Goal: Information Seeking & Learning: Learn about a topic

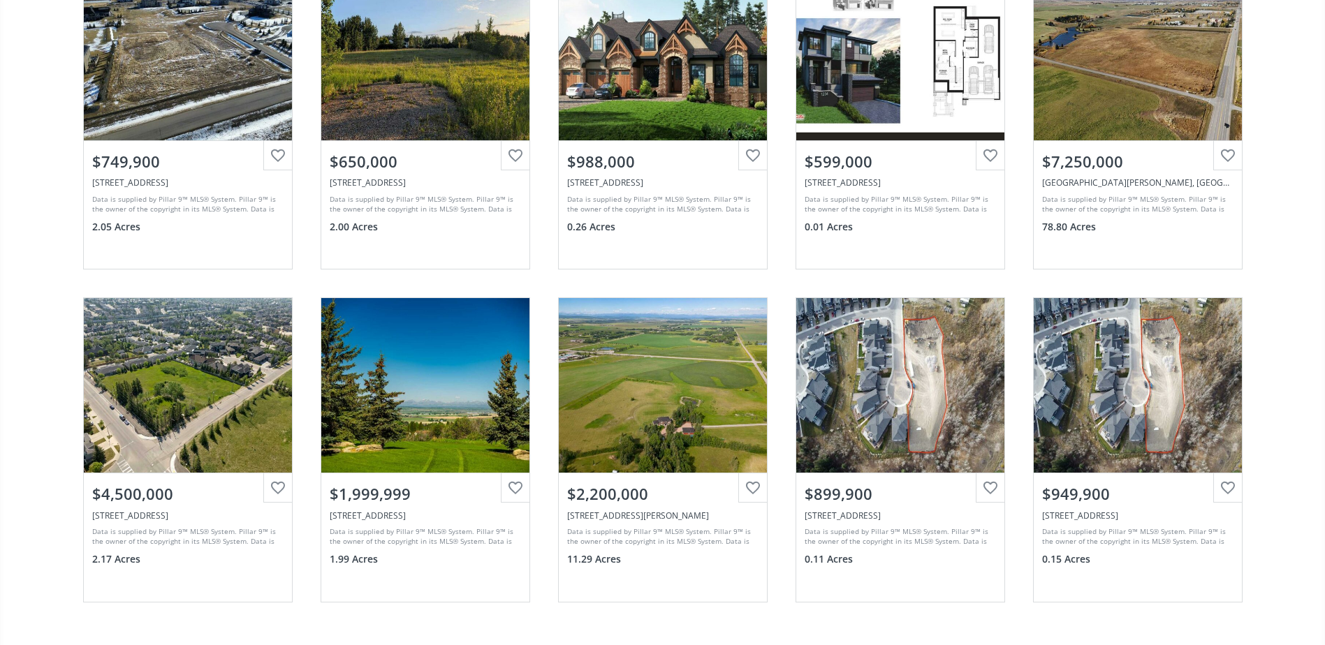
scroll to position [209, 0]
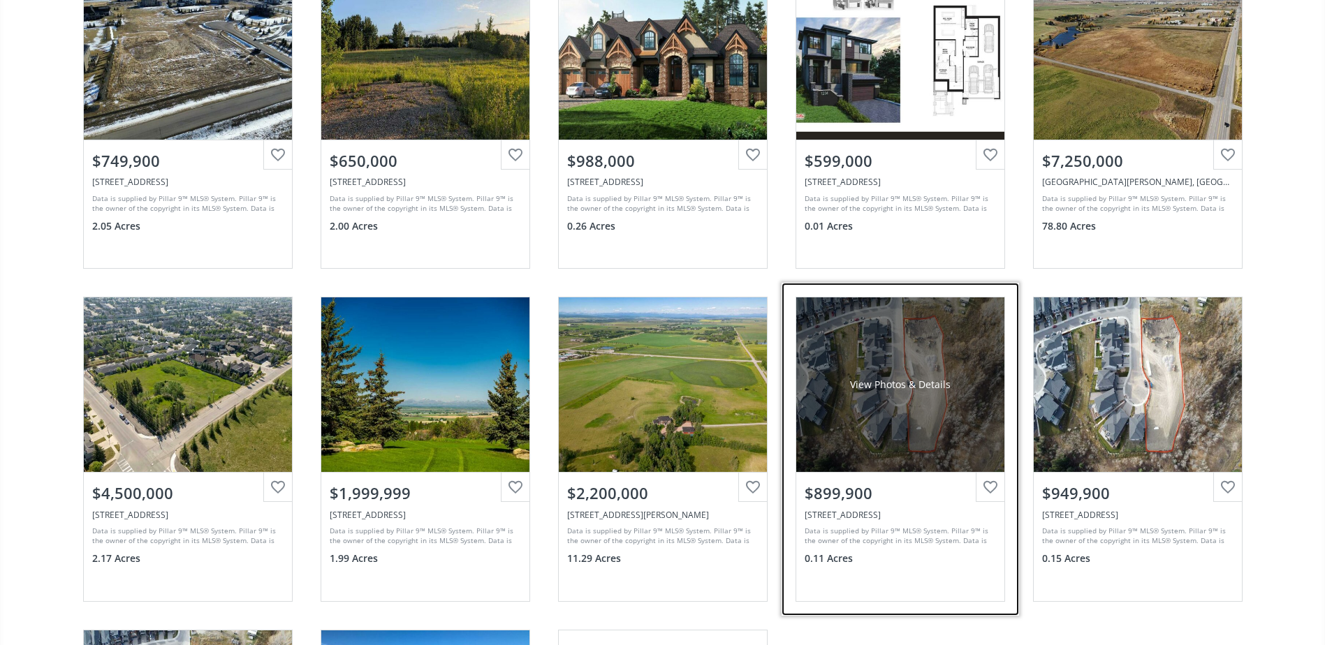
click at [915, 405] on div "View Photos & Details" at bounding box center [900, 384] width 208 height 175
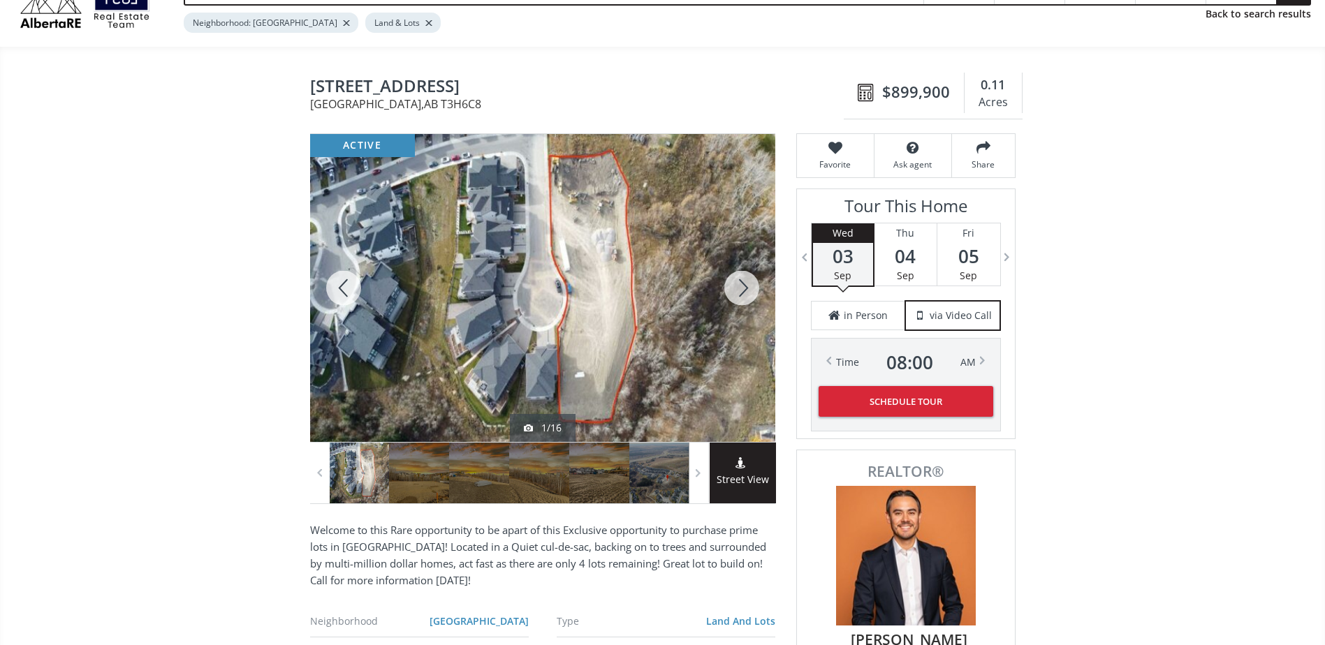
scroll to position [71, 0]
click at [738, 286] on div at bounding box center [741, 289] width 67 height 308
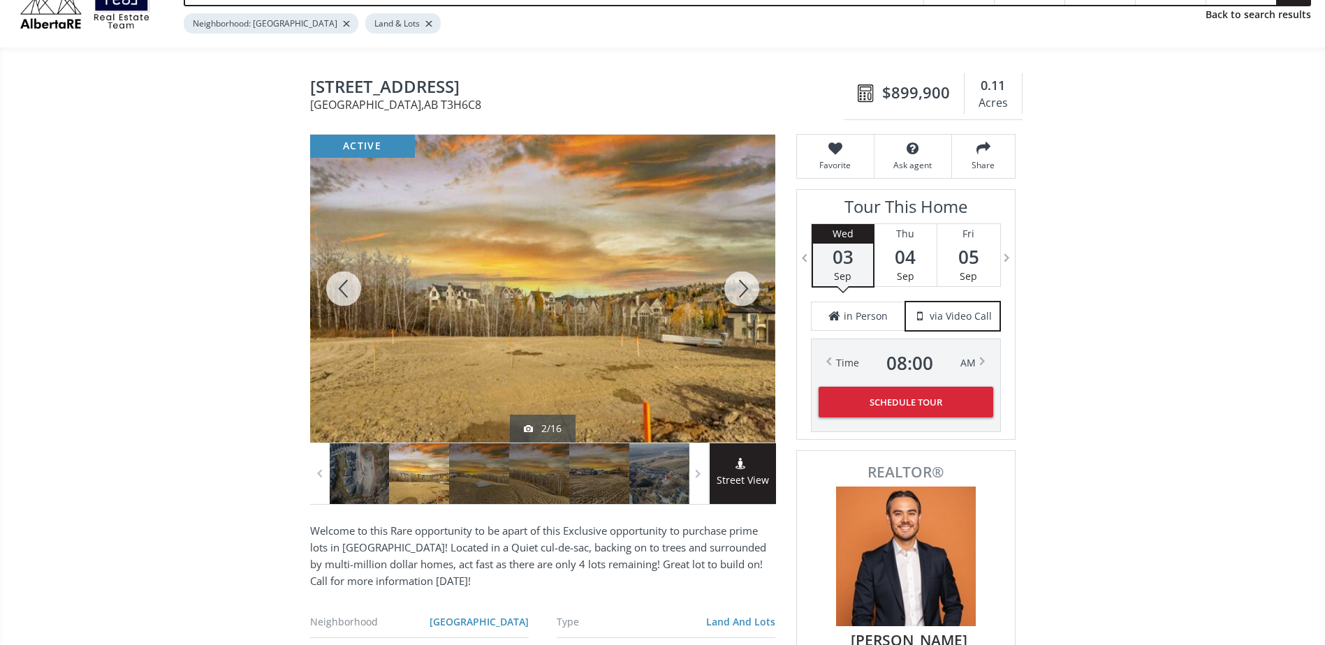
click at [738, 286] on div at bounding box center [741, 289] width 67 height 308
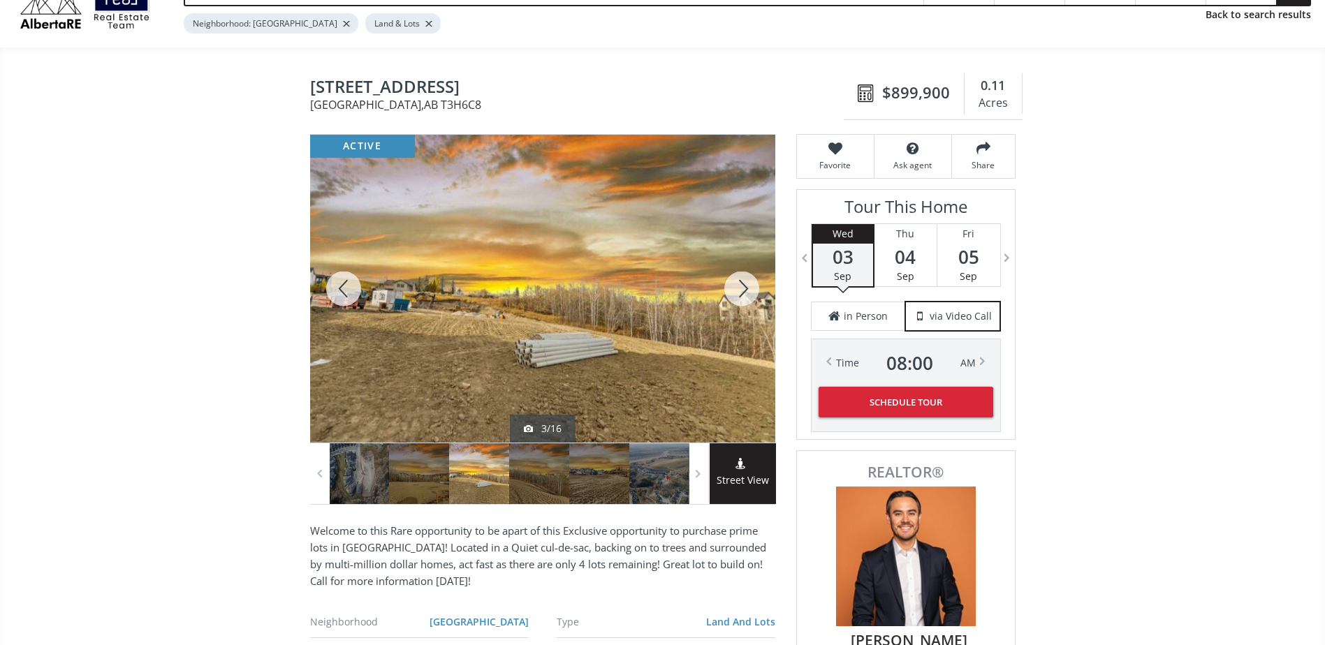
click at [738, 286] on div at bounding box center [741, 289] width 67 height 308
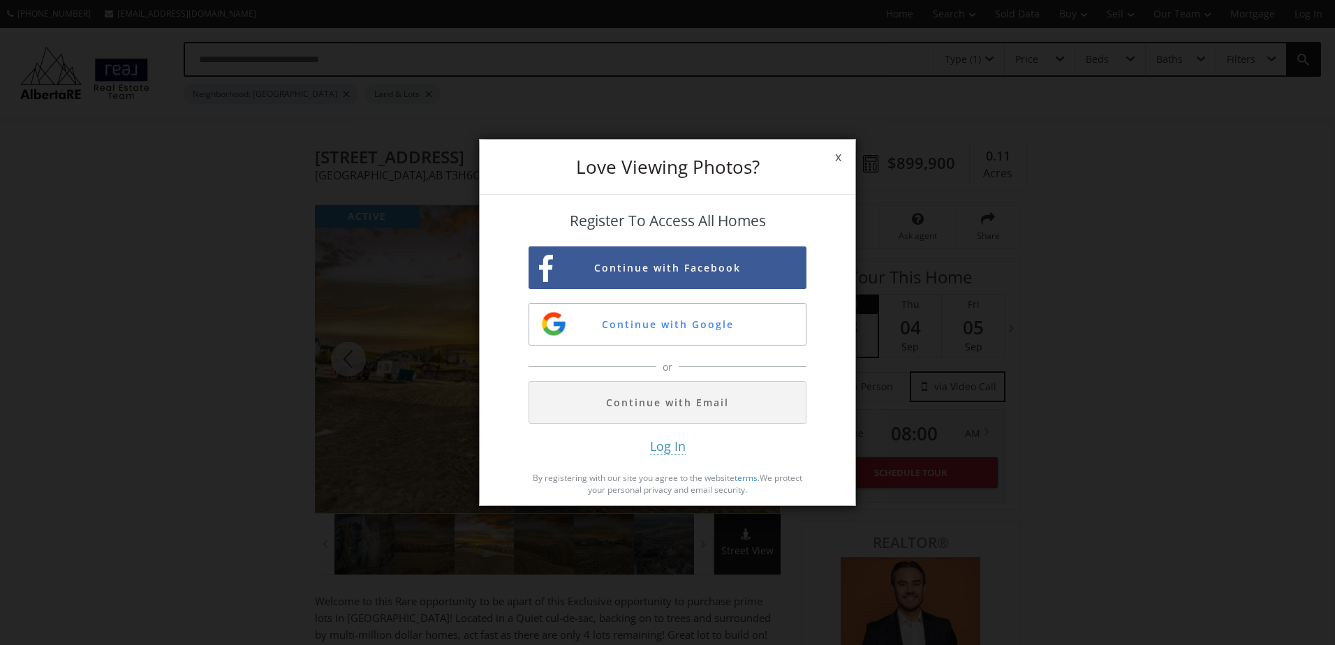
click at [834, 161] on span "x" at bounding box center [838, 157] width 34 height 39
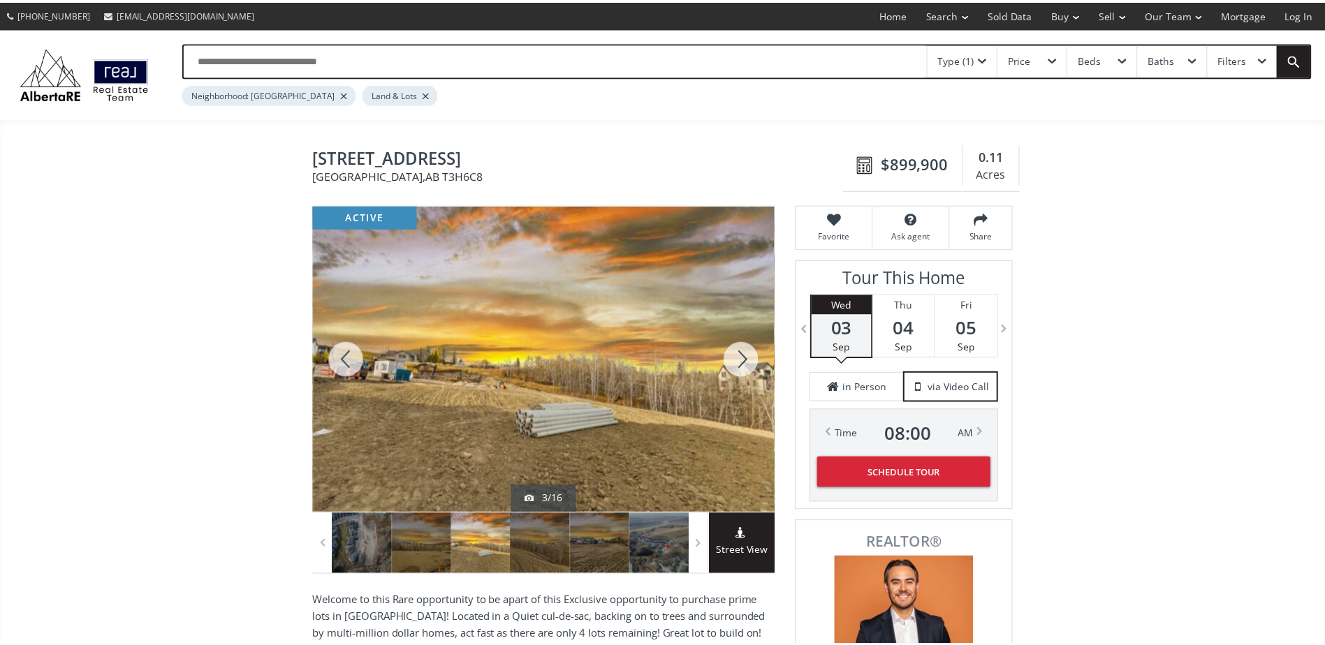
scroll to position [71, 0]
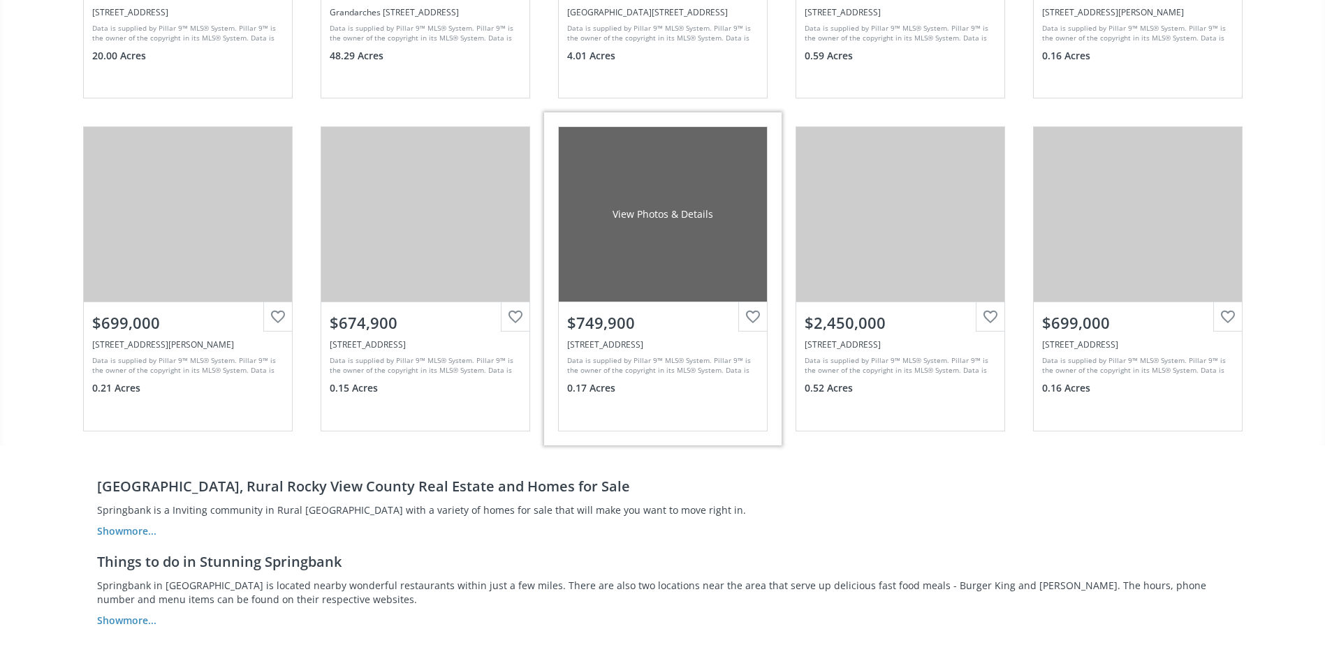
scroll to position [1465, 0]
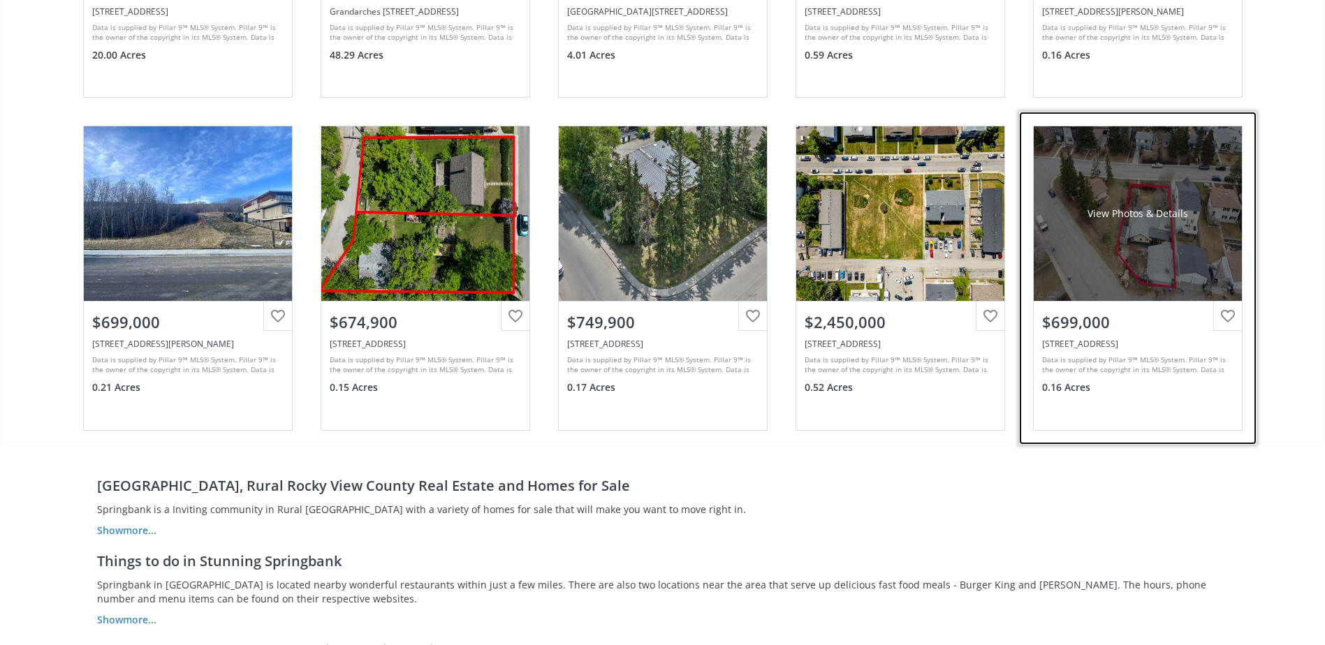
click at [1145, 230] on div "View Photos & Details" at bounding box center [1137, 213] width 208 height 175
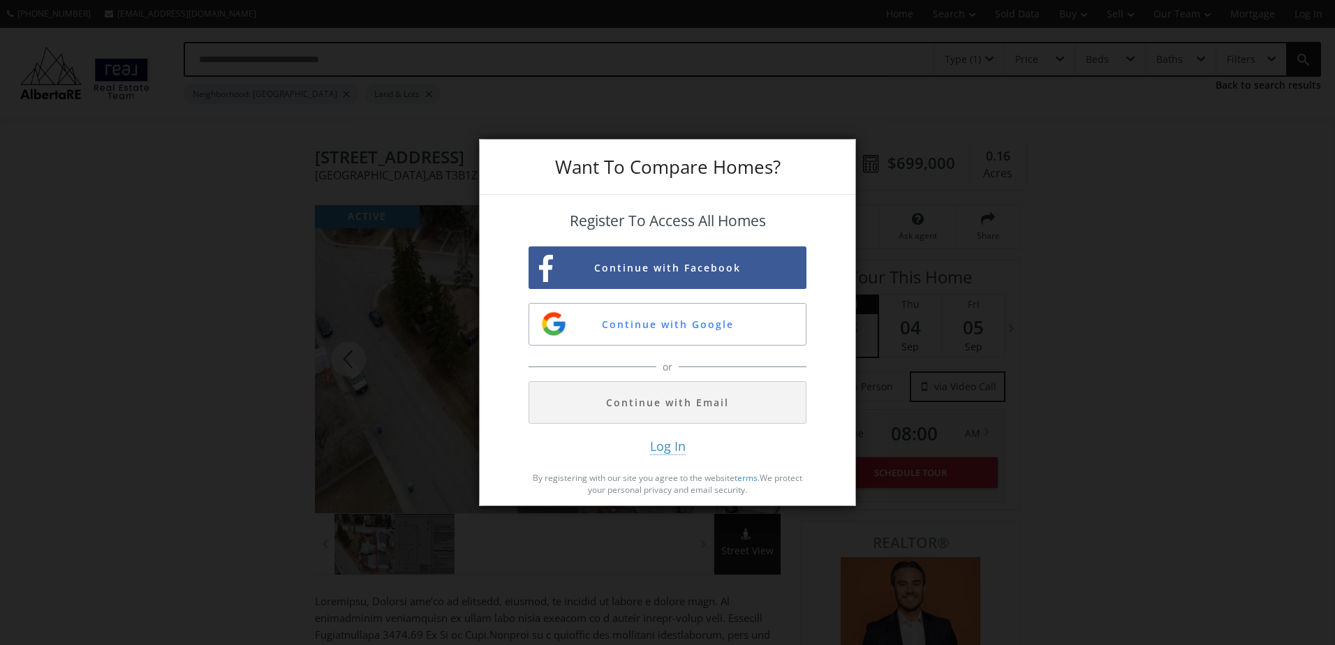
click at [1070, 229] on div "Want To Compare Homes? Register To Access All Homes Continue with Facebook Cont…" at bounding box center [667, 322] width 1335 height 645
drag, startPoint x: 160, startPoint y: 200, endPoint x: 146, endPoint y: 189, distance: 17.5
click at [152, 196] on div "Want To Compare Homes? Register To Access All Homes Continue with Facebook Cont…" at bounding box center [667, 322] width 1335 height 645
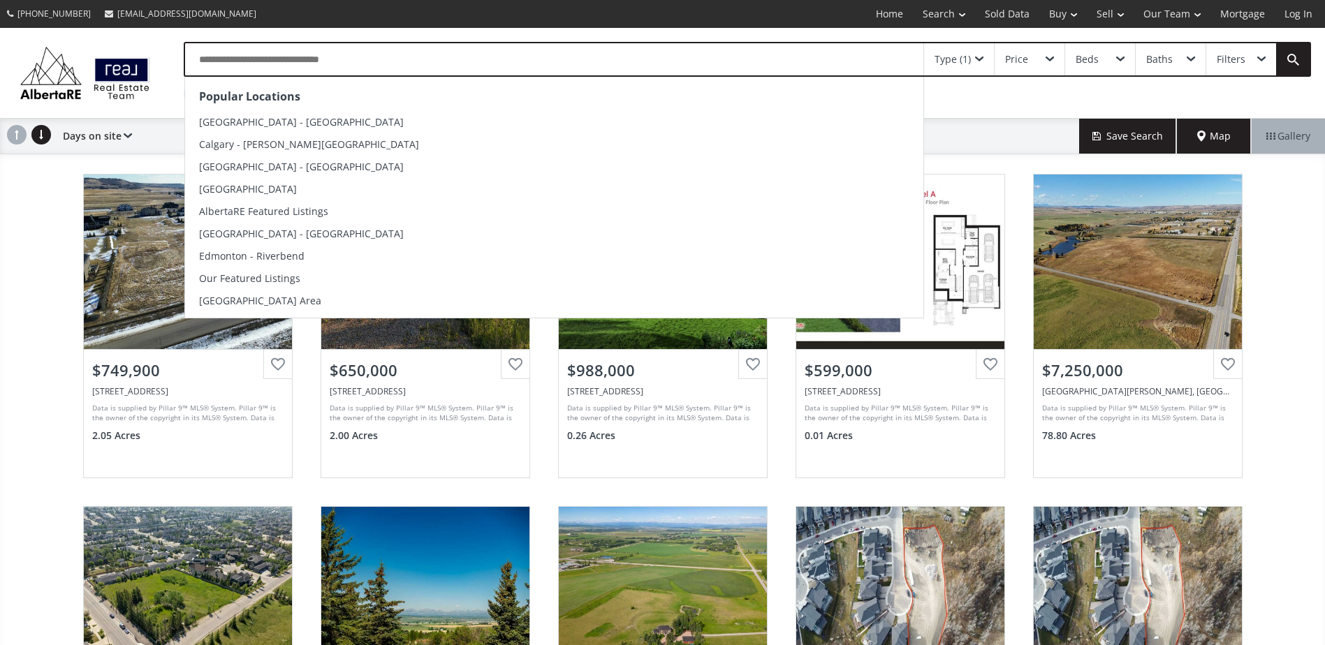
click at [309, 64] on input "text" at bounding box center [554, 59] width 738 height 32
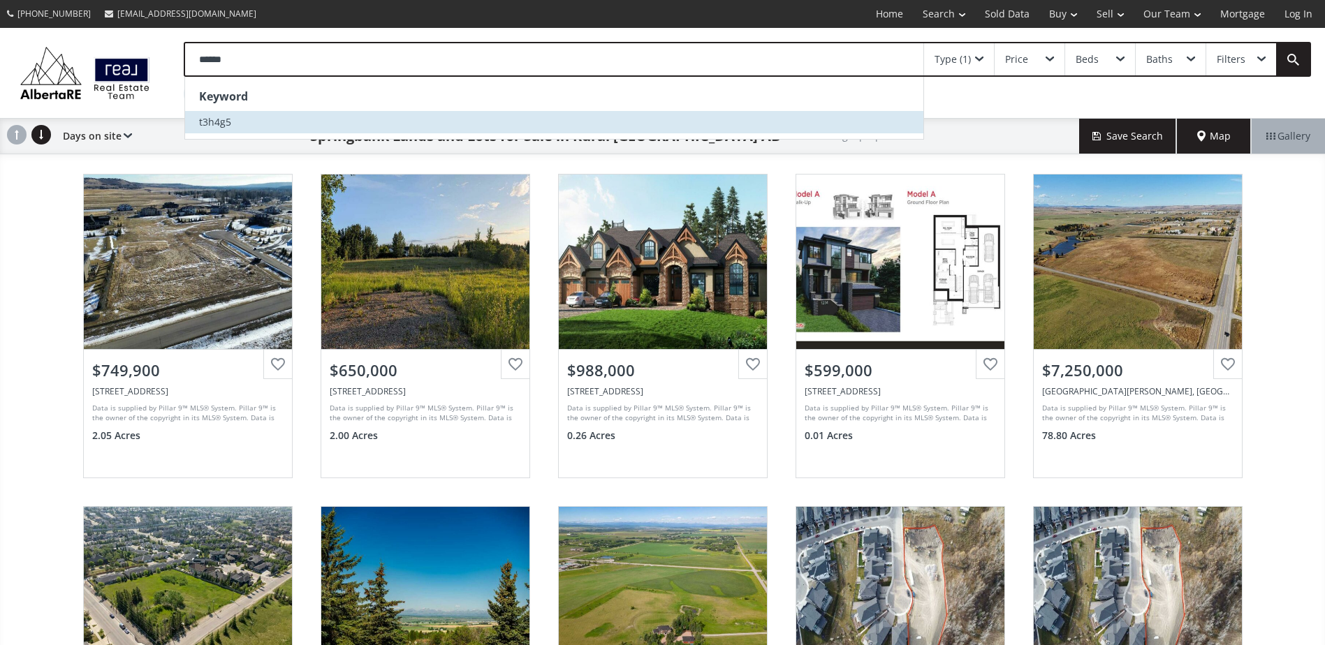
type input "******"
click at [226, 119] on span "t3h4g5" at bounding box center [215, 121] width 32 height 13
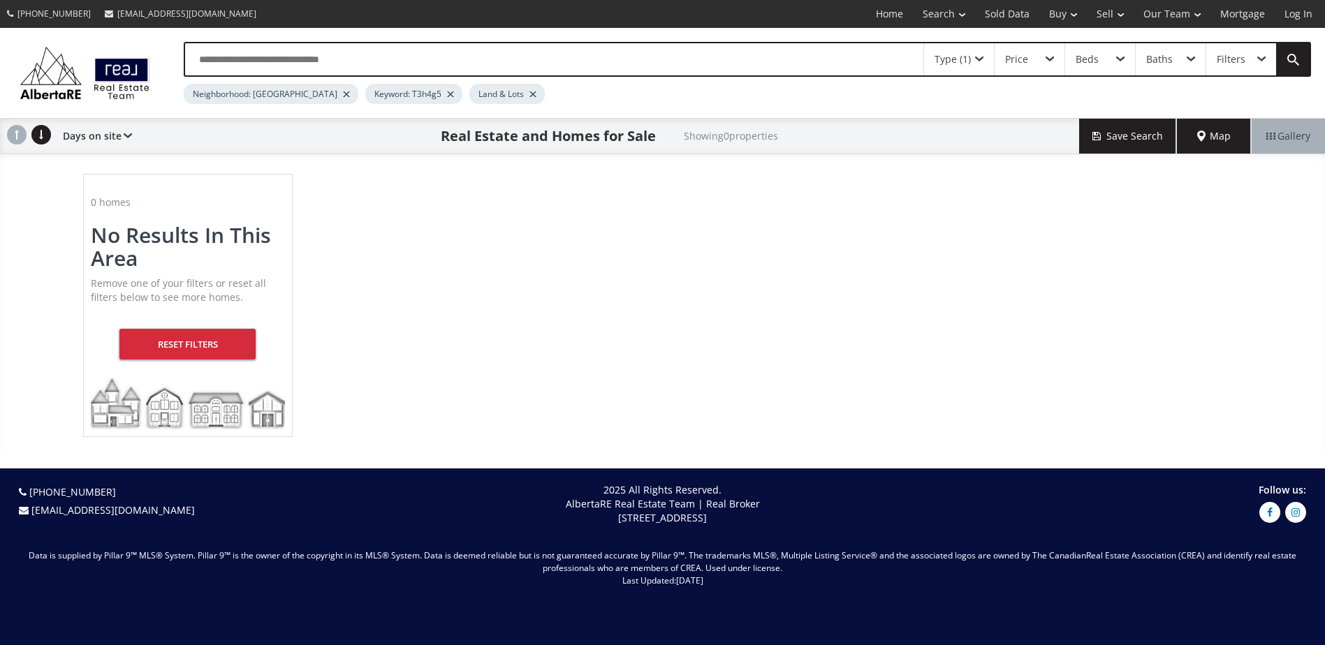
click at [343, 95] on div at bounding box center [346, 94] width 7 height 6
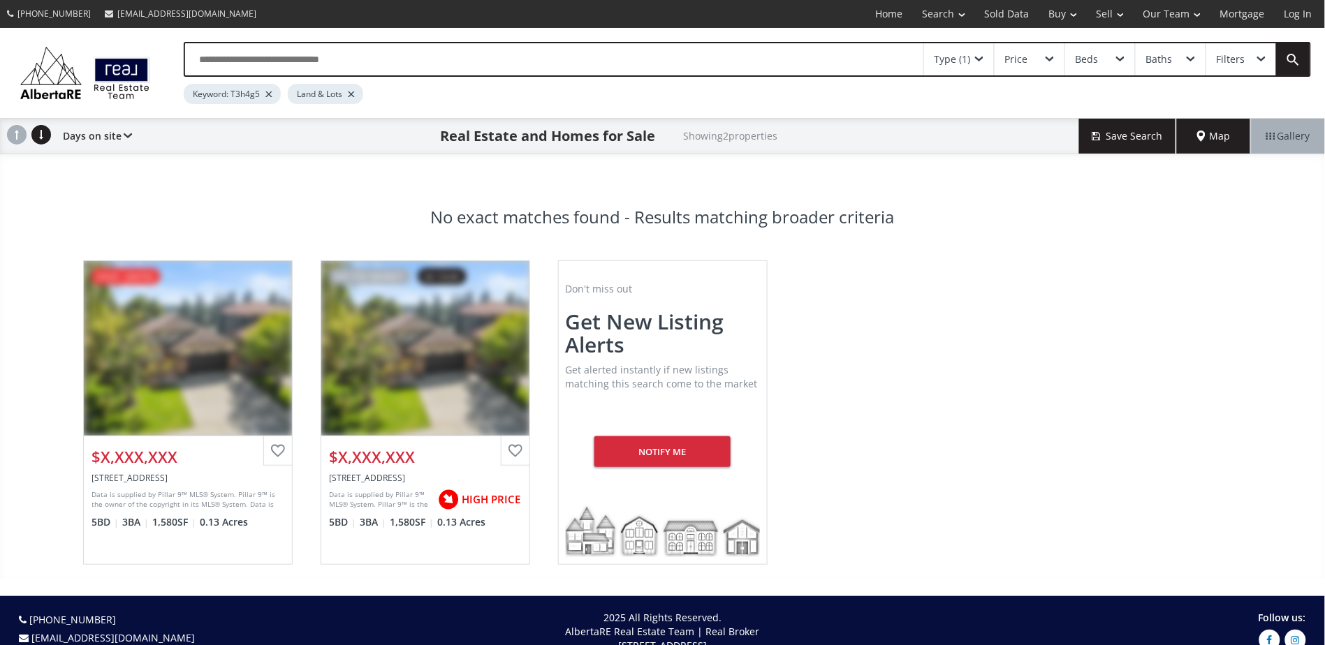
click at [1132, 133] on button "Save Search" at bounding box center [1128, 136] width 98 height 35
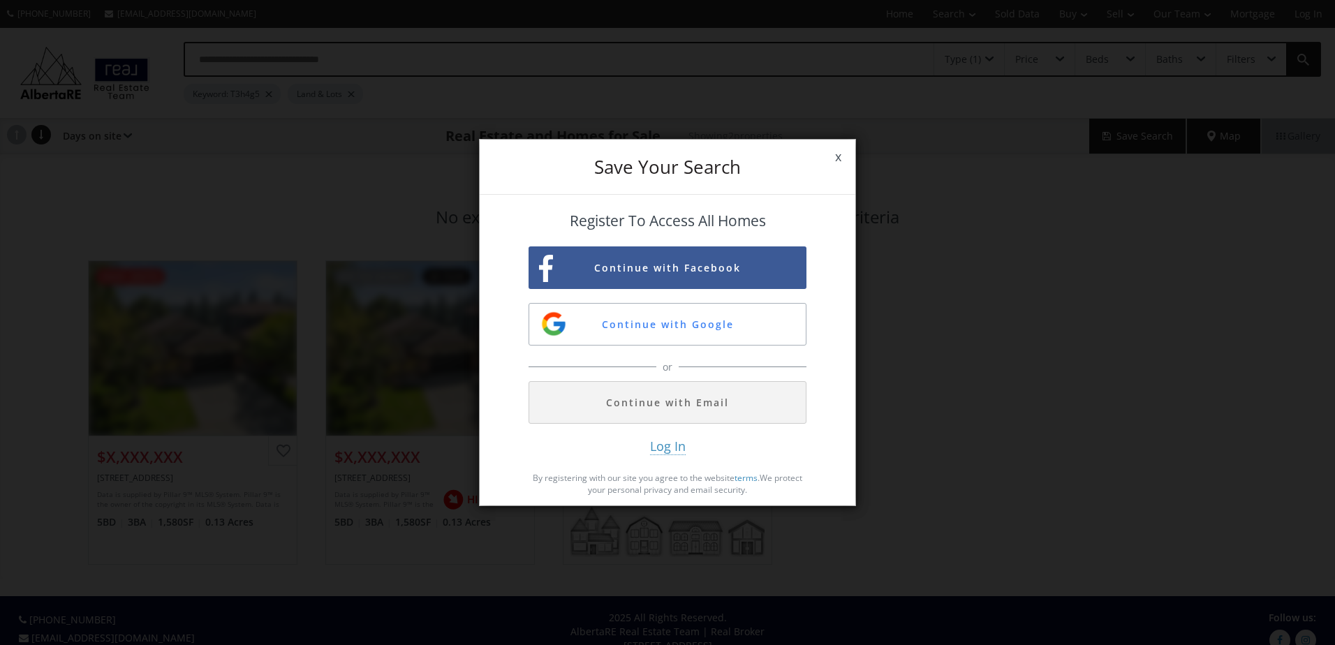
click at [834, 156] on span "x" at bounding box center [838, 157] width 34 height 39
